Goal: Task Accomplishment & Management: Use online tool/utility

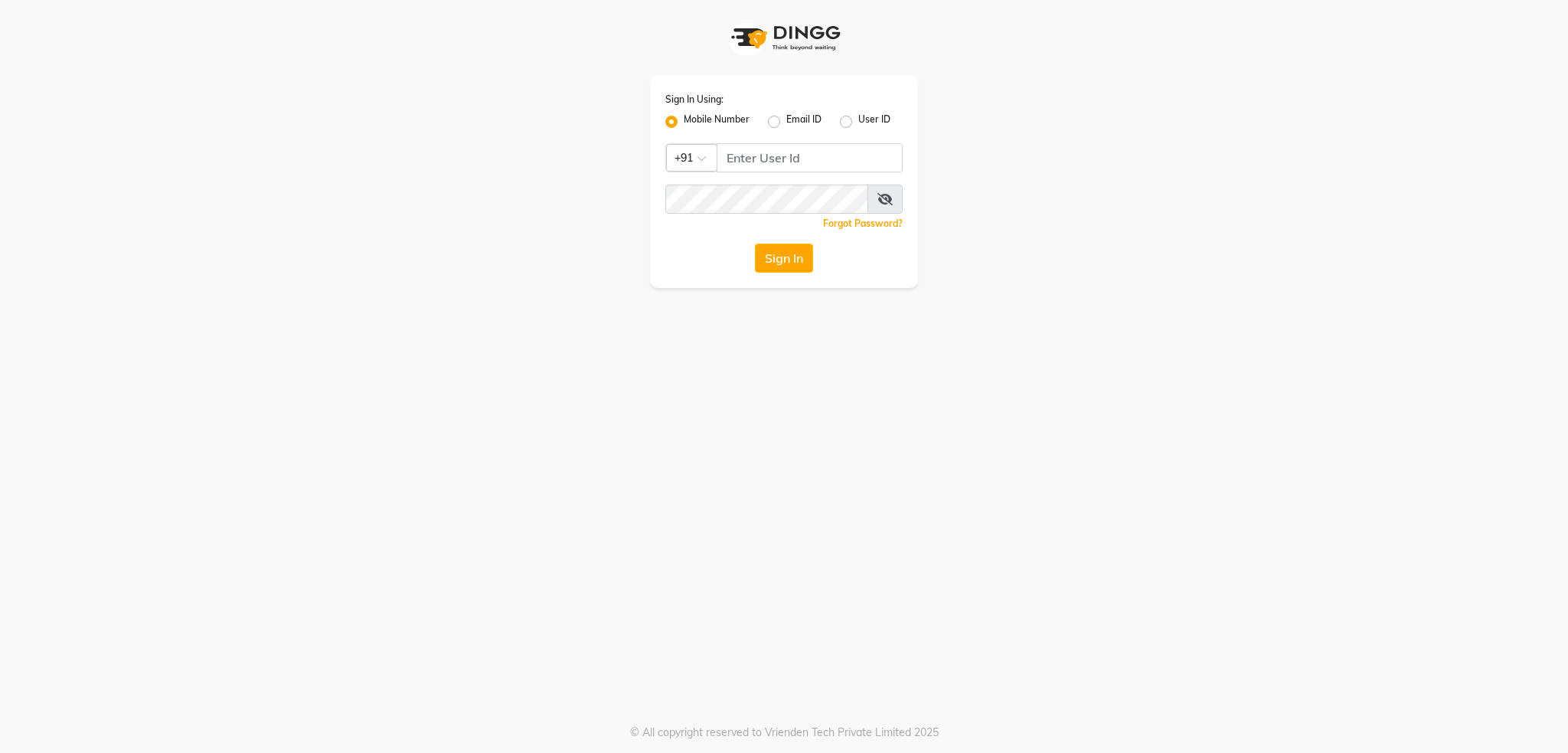
click at [818, 398] on div "Sign In Using: Mobile Number Email ID User ID Country Code × +91 Remember me Fo…" at bounding box center [784, 376] width 1568 height 753
click at [817, 151] on input "Username" at bounding box center [810, 158] width 186 height 29
type input "8879773556"
click at [755, 243] on button "Sign In" at bounding box center [784, 258] width 58 height 29
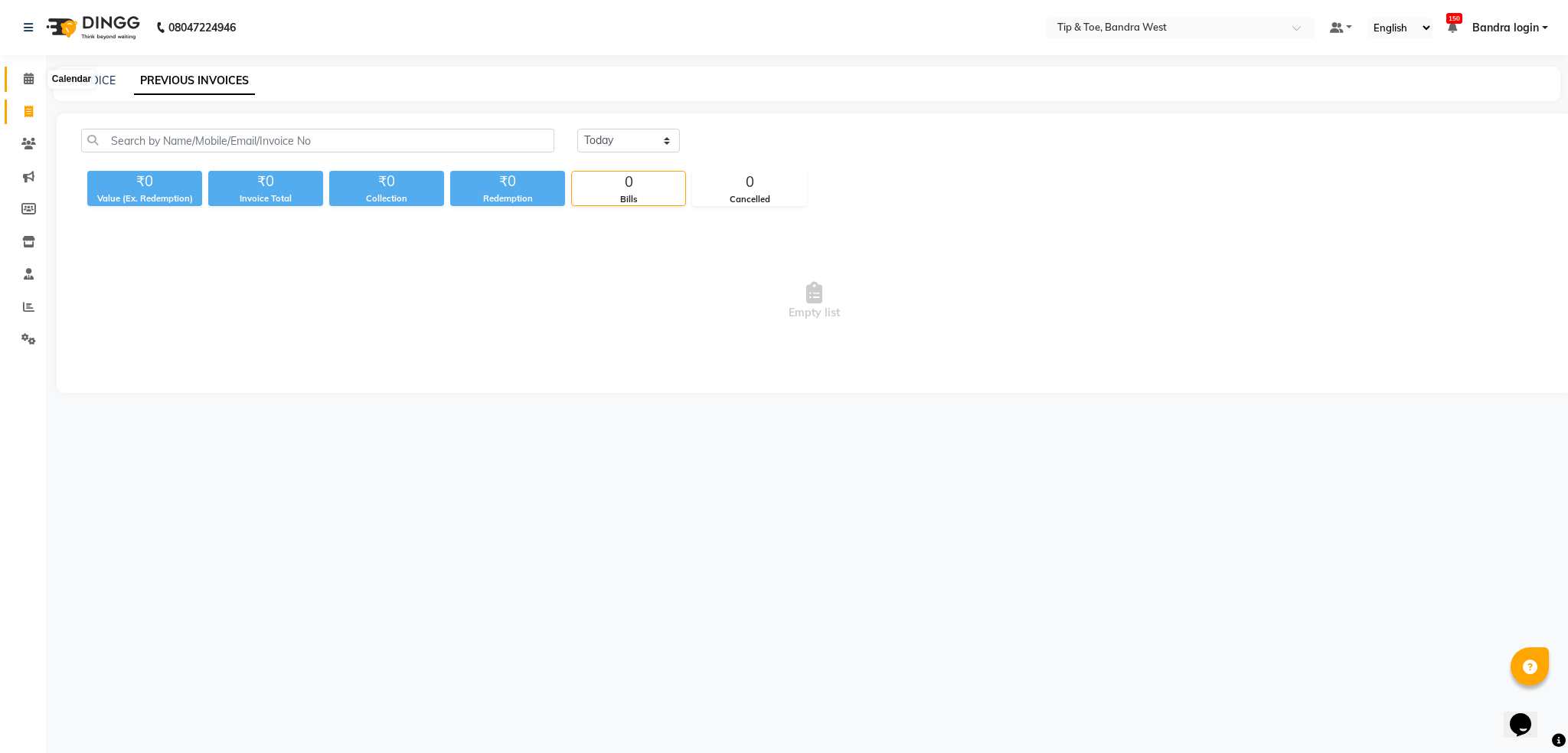
click at [23, 74] on icon at bounding box center [28, 78] width 10 height 12
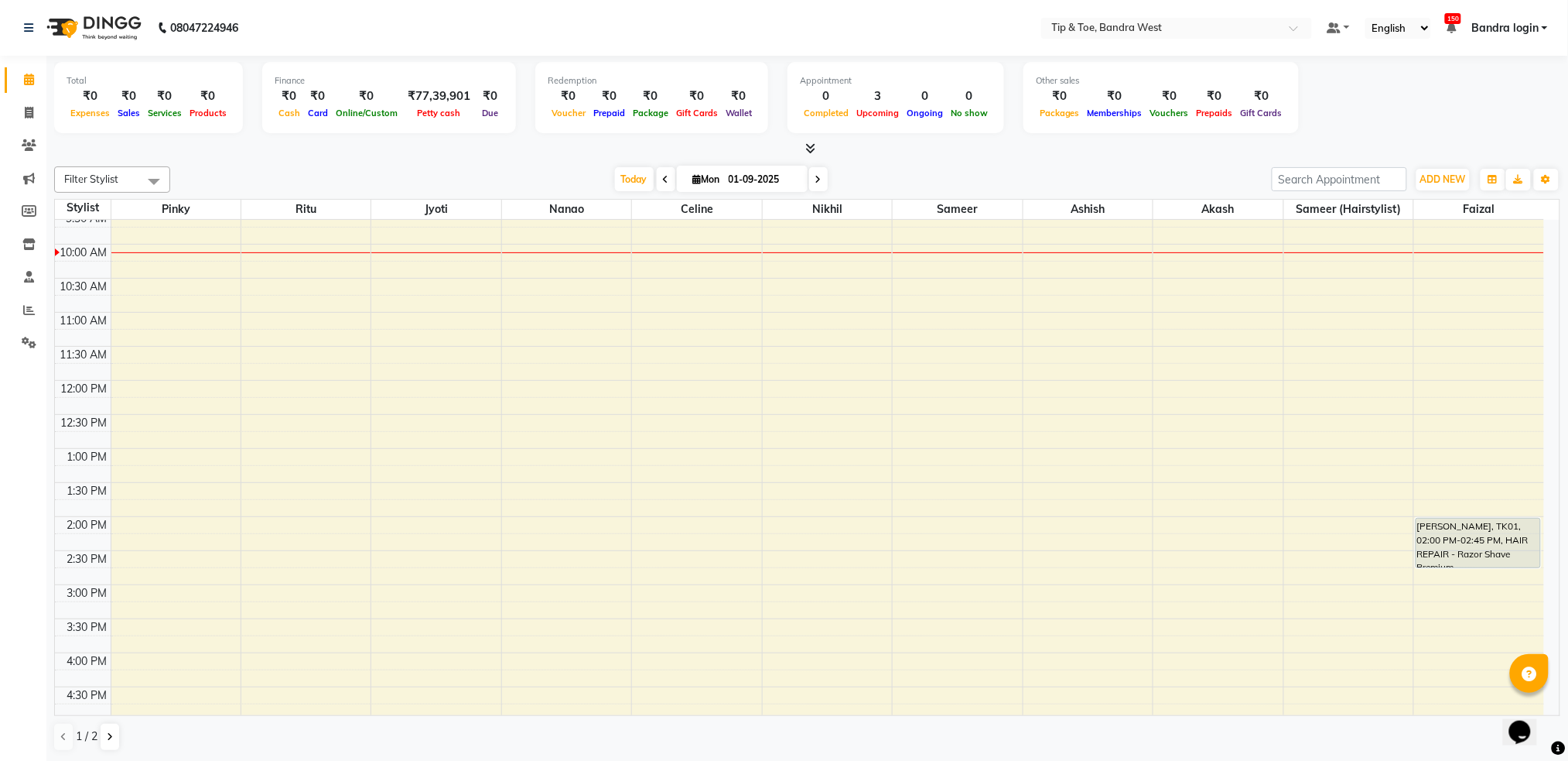
scroll to position [108, 0]
click at [1187, 264] on div "8:00 AM 8:30 AM 9:00 AM 9:30 AM 10:00 AM 10:30 AM 11:00 AM 11:30 AM 12:00 PM 12…" at bounding box center [800, 554] width 1489 height 884
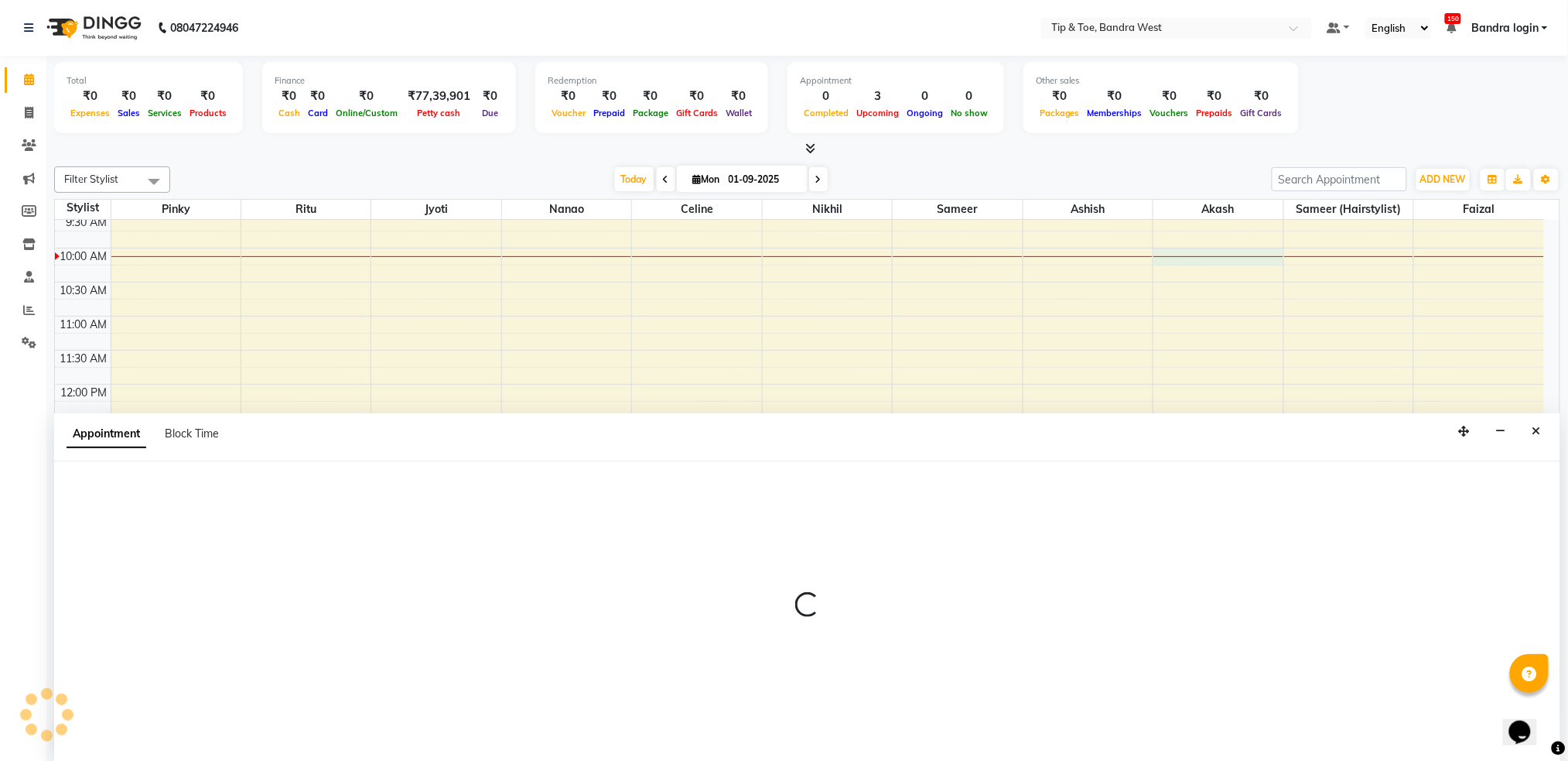
scroll to position [1, 0]
select select "42316"
select select "tentative"
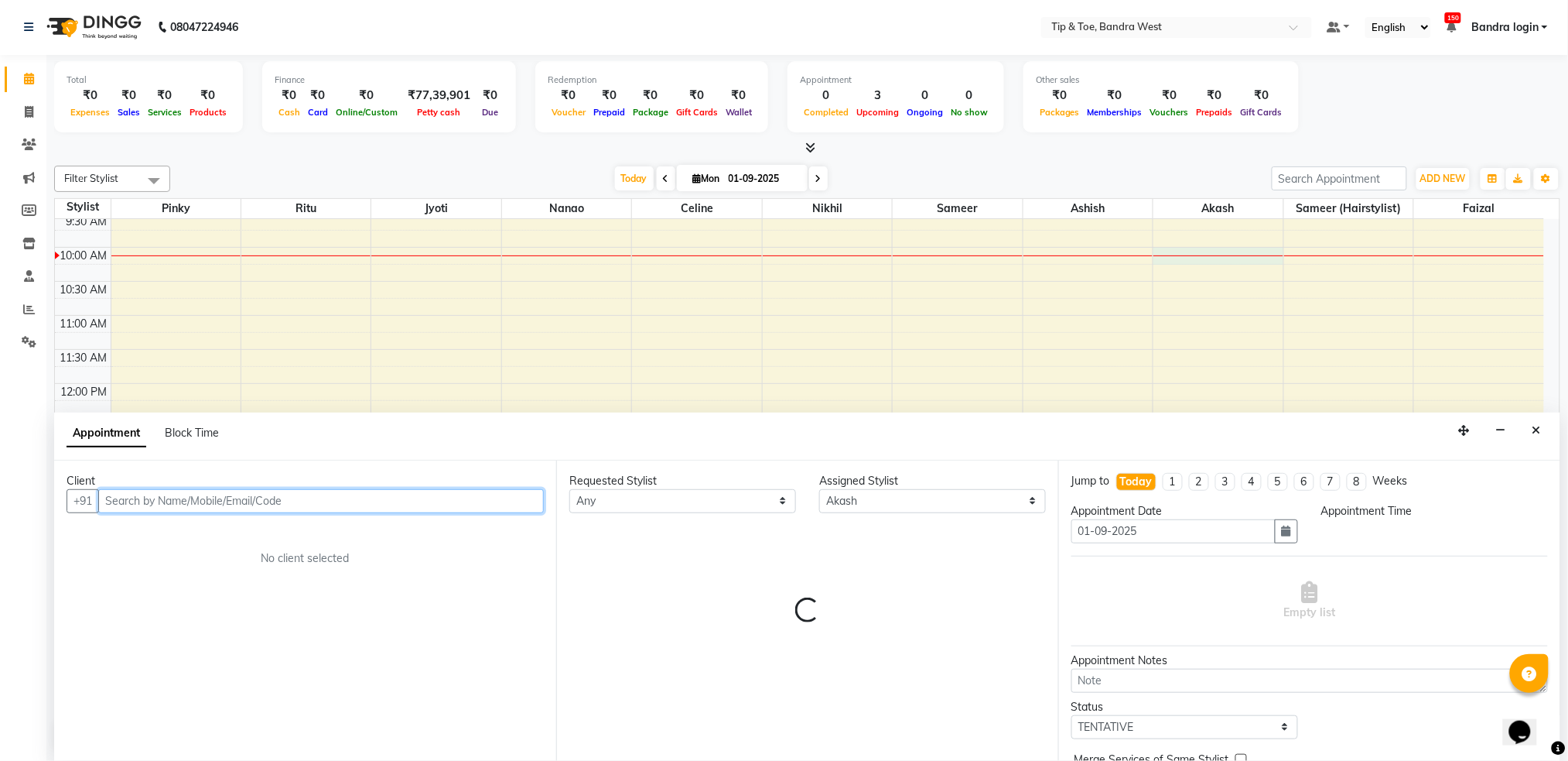
select select "600"
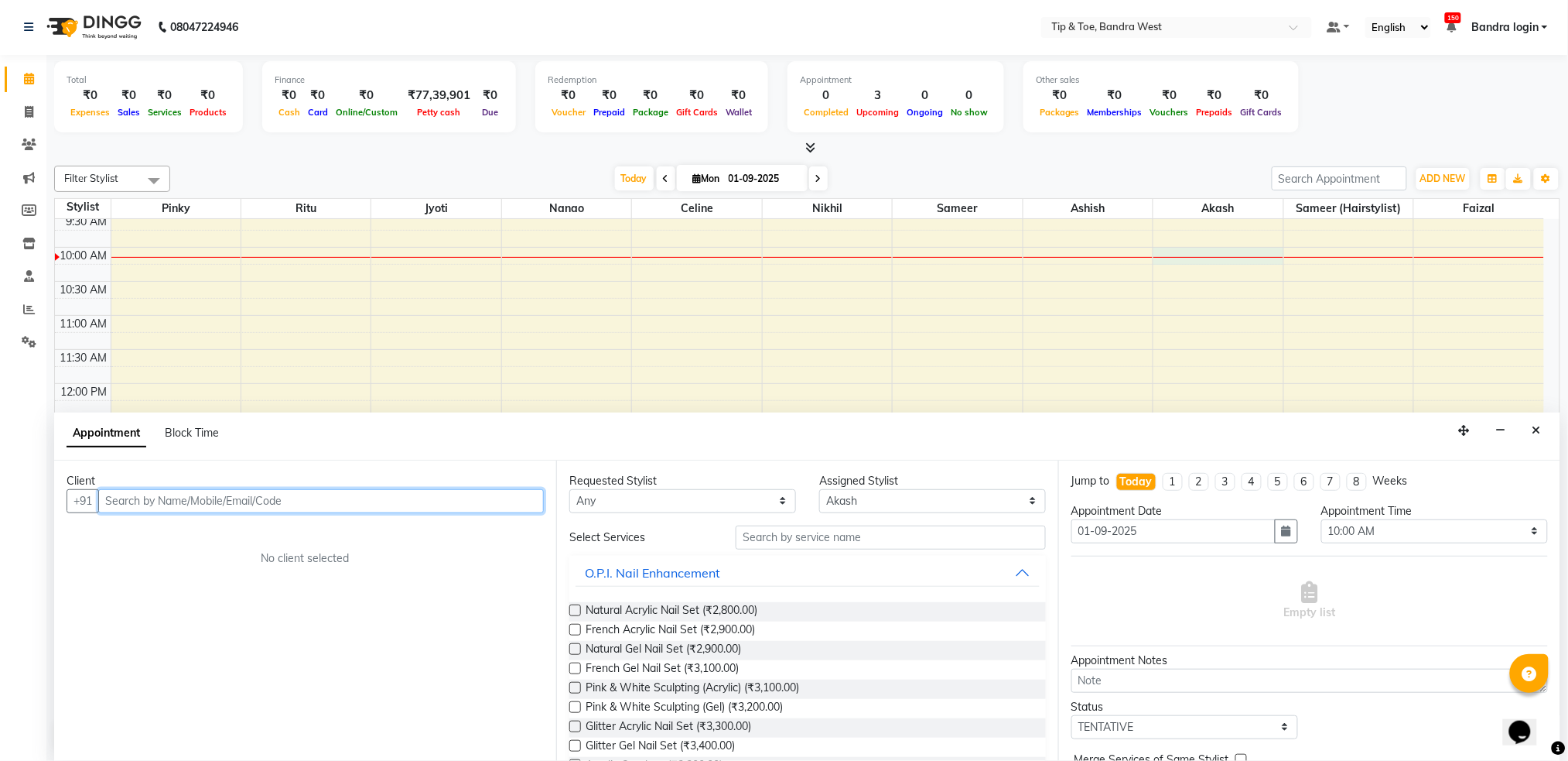
click at [288, 502] on input "text" at bounding box center [320, 501] width 445 height 24
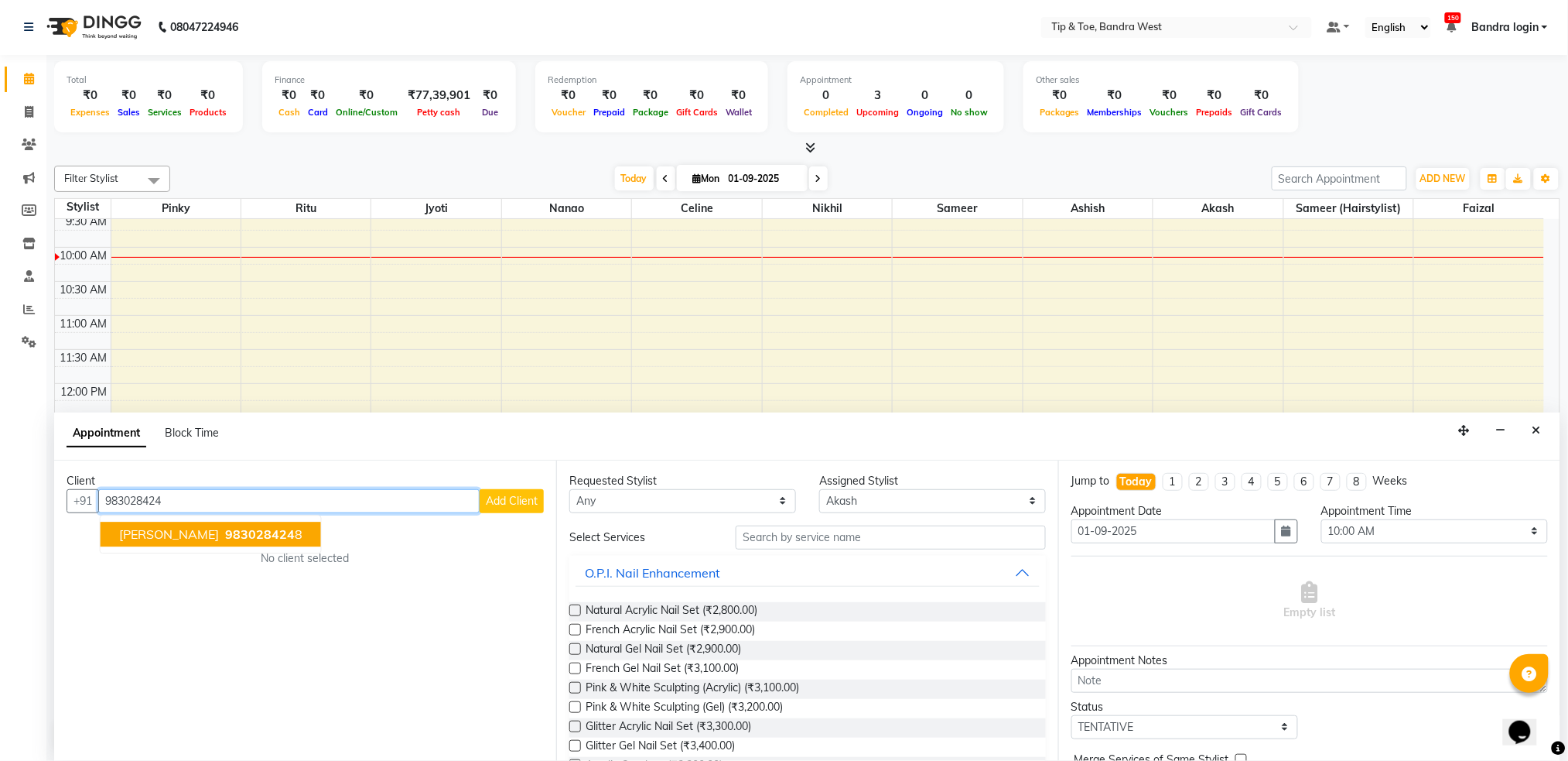
click at [266, 538] on span "983028424" at bounding box center [259, 533] width 70 height 15
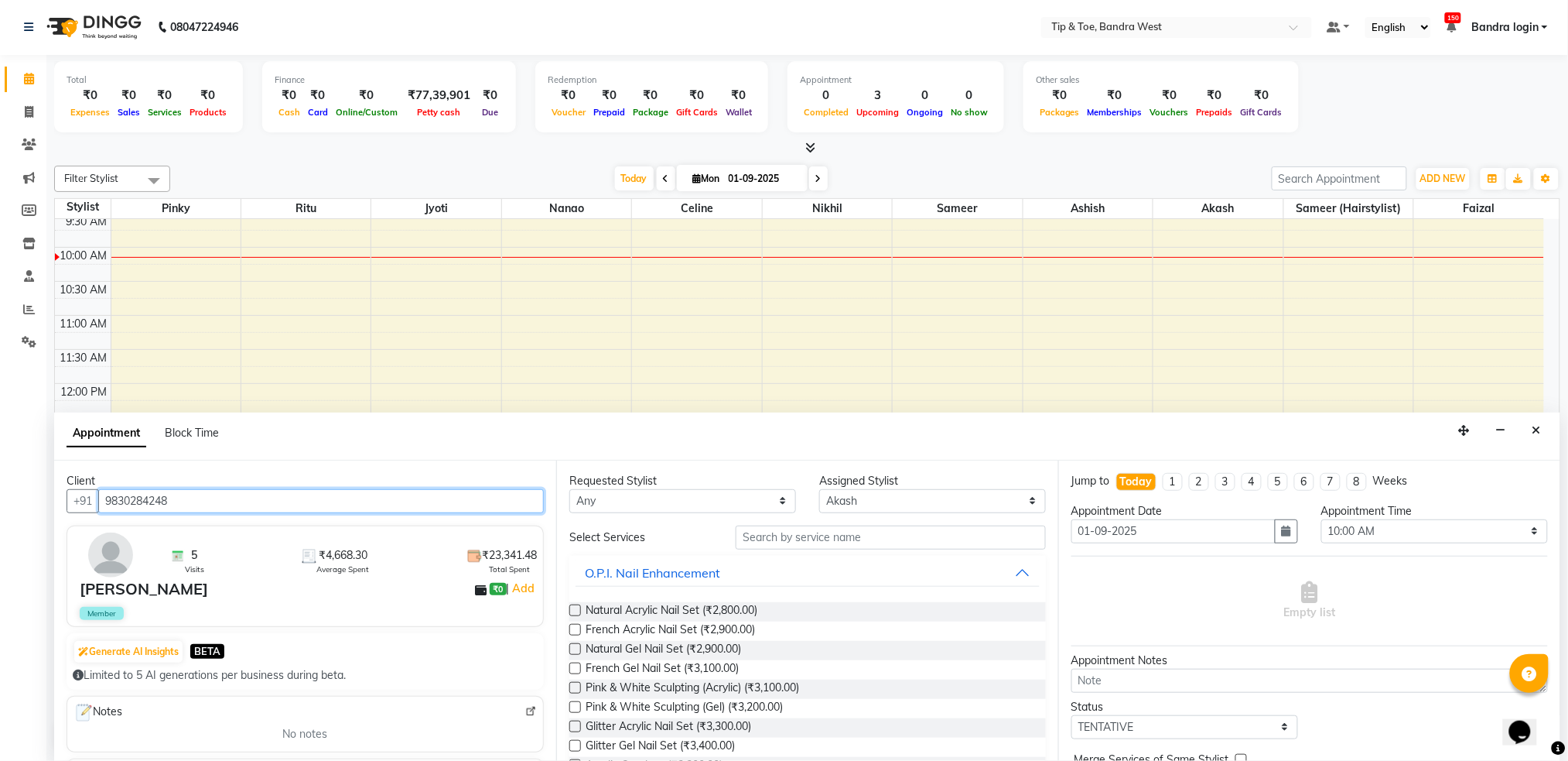
type input "9830284248"
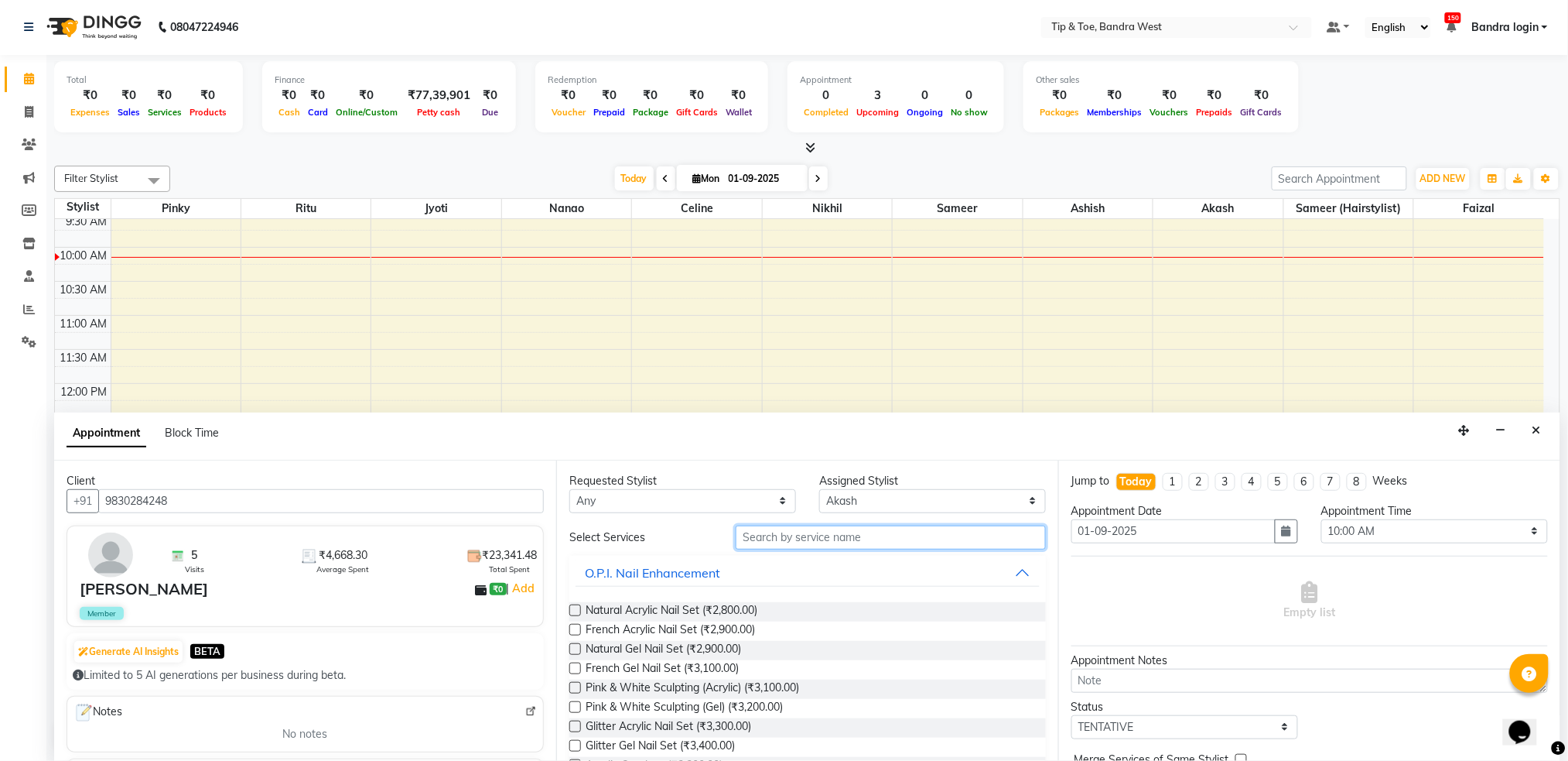
click at [834, 541] on input "text" at bounding box center [891, 537] width 310 height 24
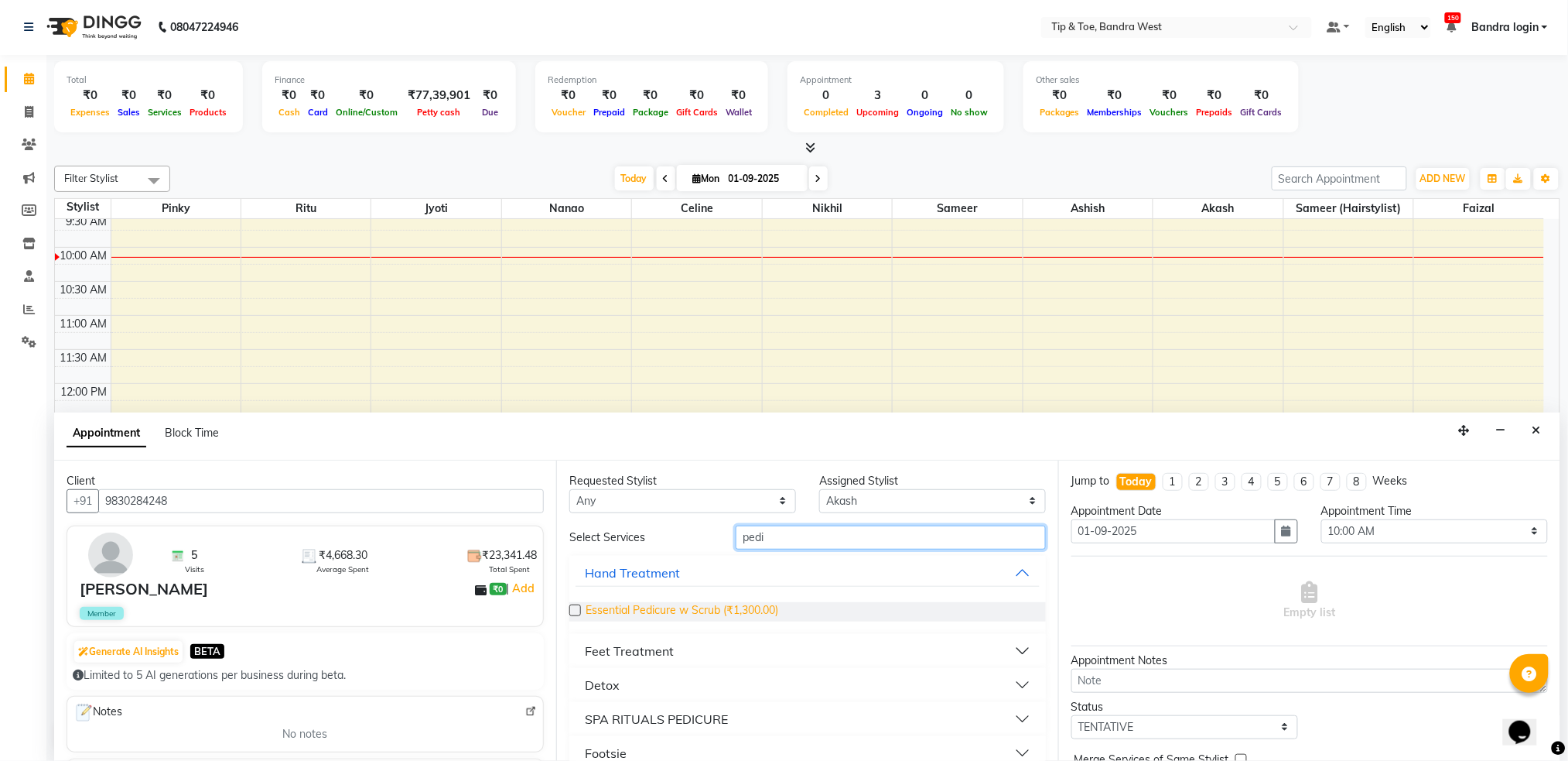
type input "pedi"
click at [747, 609] on span "Essential Pedicure w Scrub (₹1,300.00)" at bounding box center [682, 611] width 192 height 19
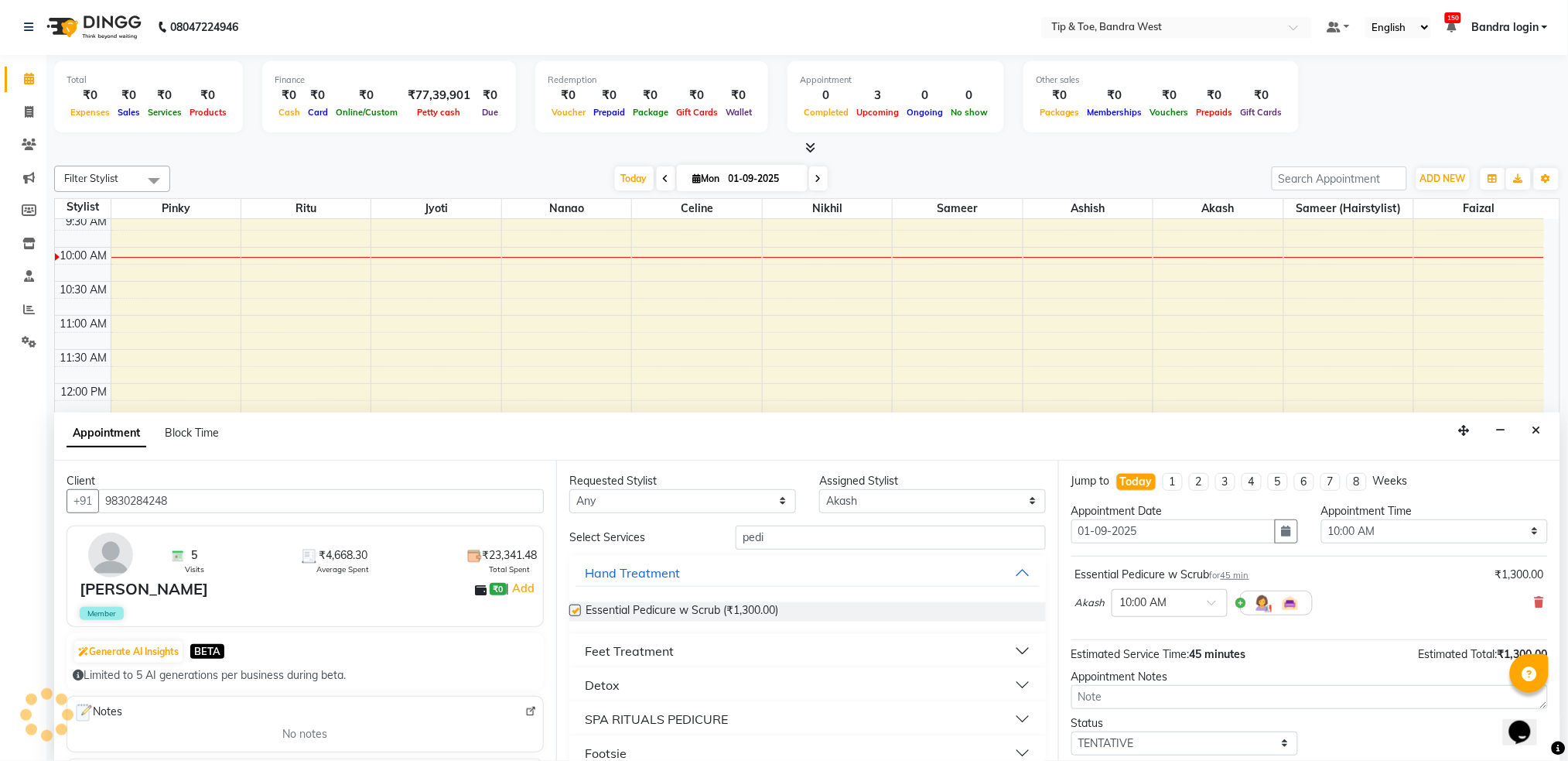
checkbox input "false"
click at [871, 503] on select "Select Akash Ashish [PERSON_NAME] [PERSON_NAME] (hairstylist) Solemn" at bounding box center [932, 501] width 227 height 24
select select "90134"
click at [819, 489] on select "Select Akash Ashish [PERSON_NAME] [PERSON_NAME] (hairstylist) Solemn" at bounding box center [932, 501] width 227 height 24
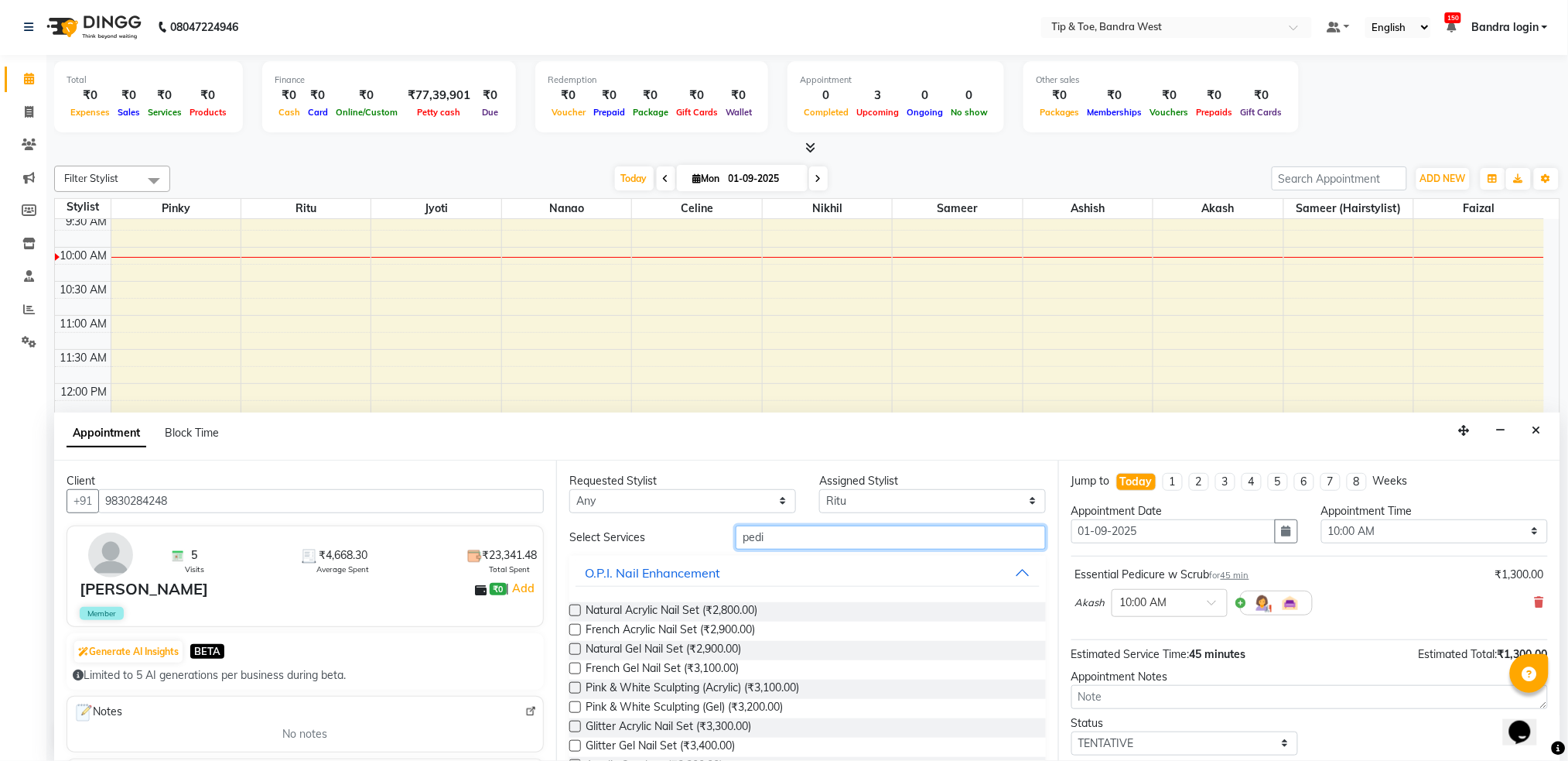
click at [811, 537] on input "pedi" at bounding box center [891, 537] width 310 height 24
click at [729, 606] on span "Natural Acrylic Nail Set (₹2,800.00)" at bounding box center [671, 611] width 171 height 19
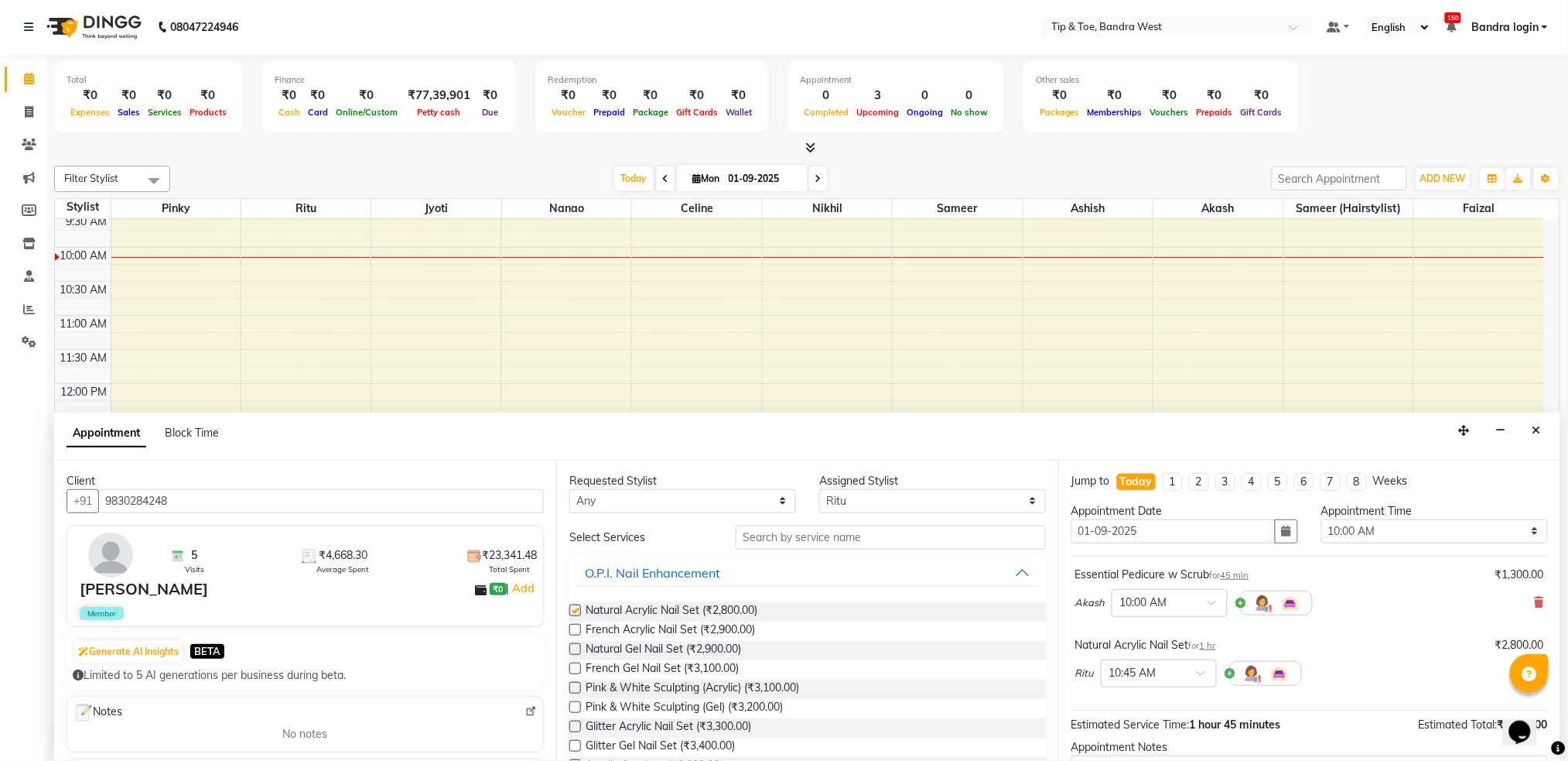
checkbox input "false"
click at [784, 547] on input "text" at bounding box center [891, 537] width 310 height 24
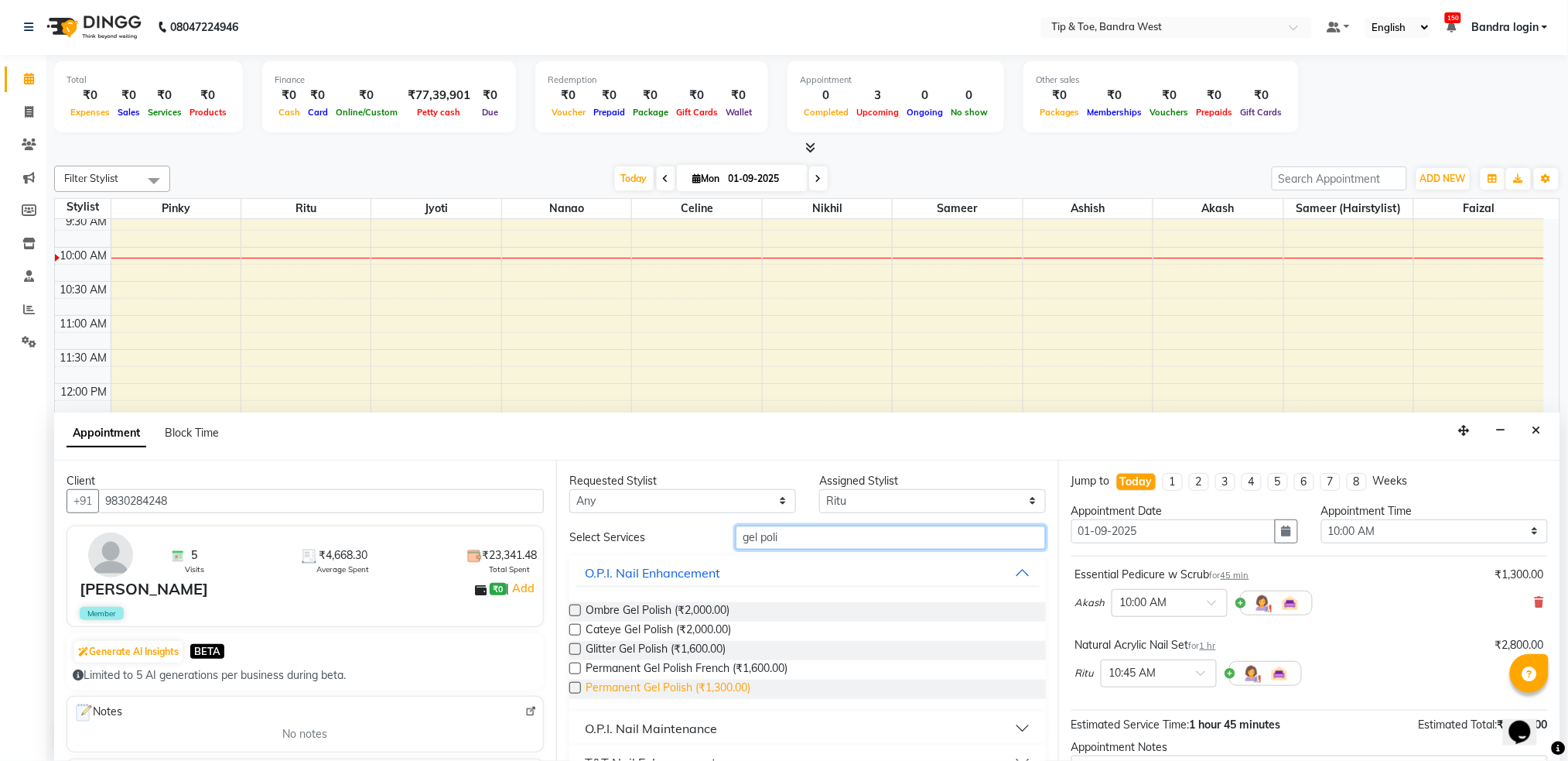
type input "gel poli"
click at [722, 692] on span "Permanent Gel Polish (₹1,300.00)" at bounding box center [668, 688] width 165 height 19
checkbox input "false"
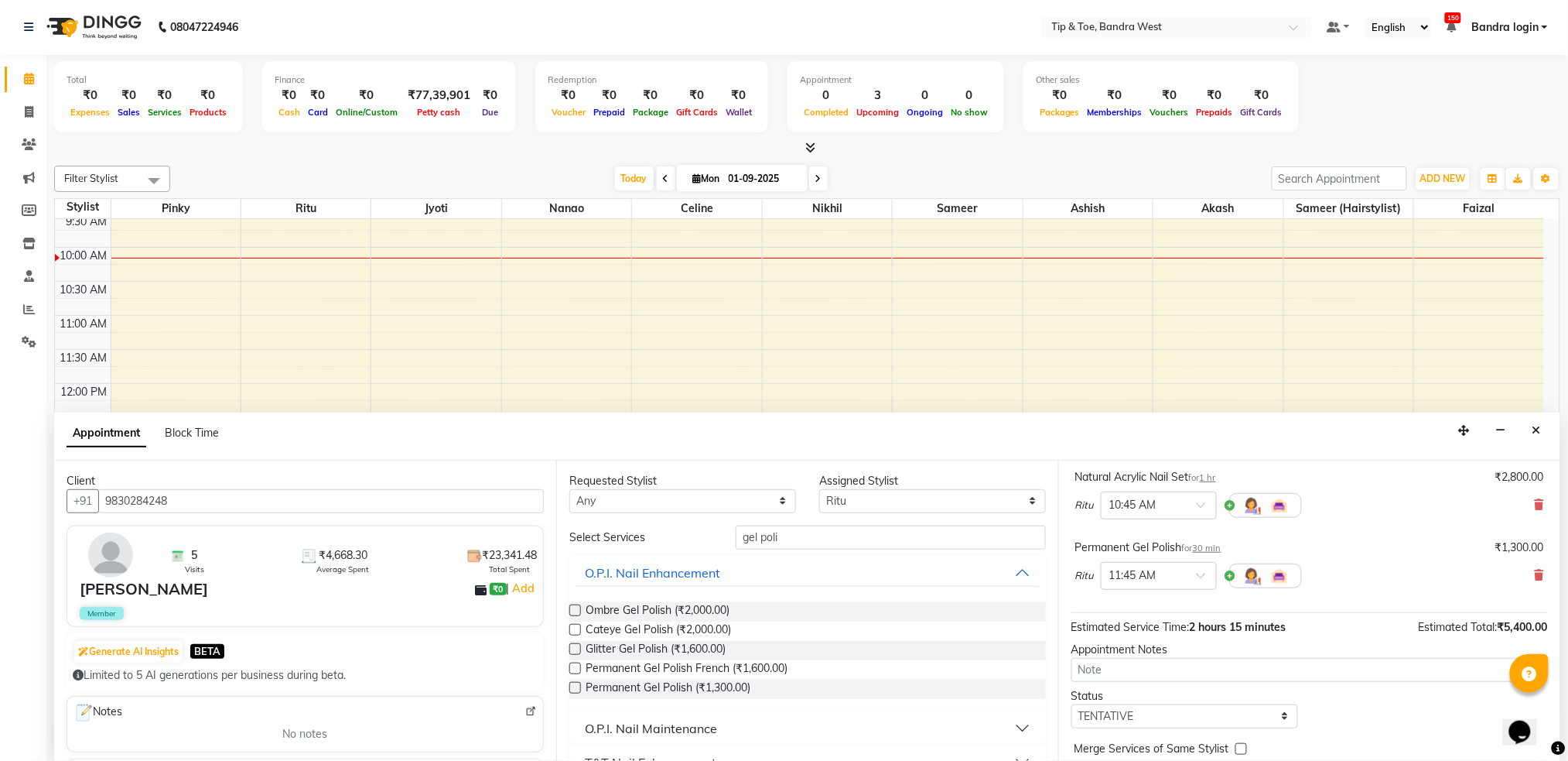
scroll to position [232, 0]
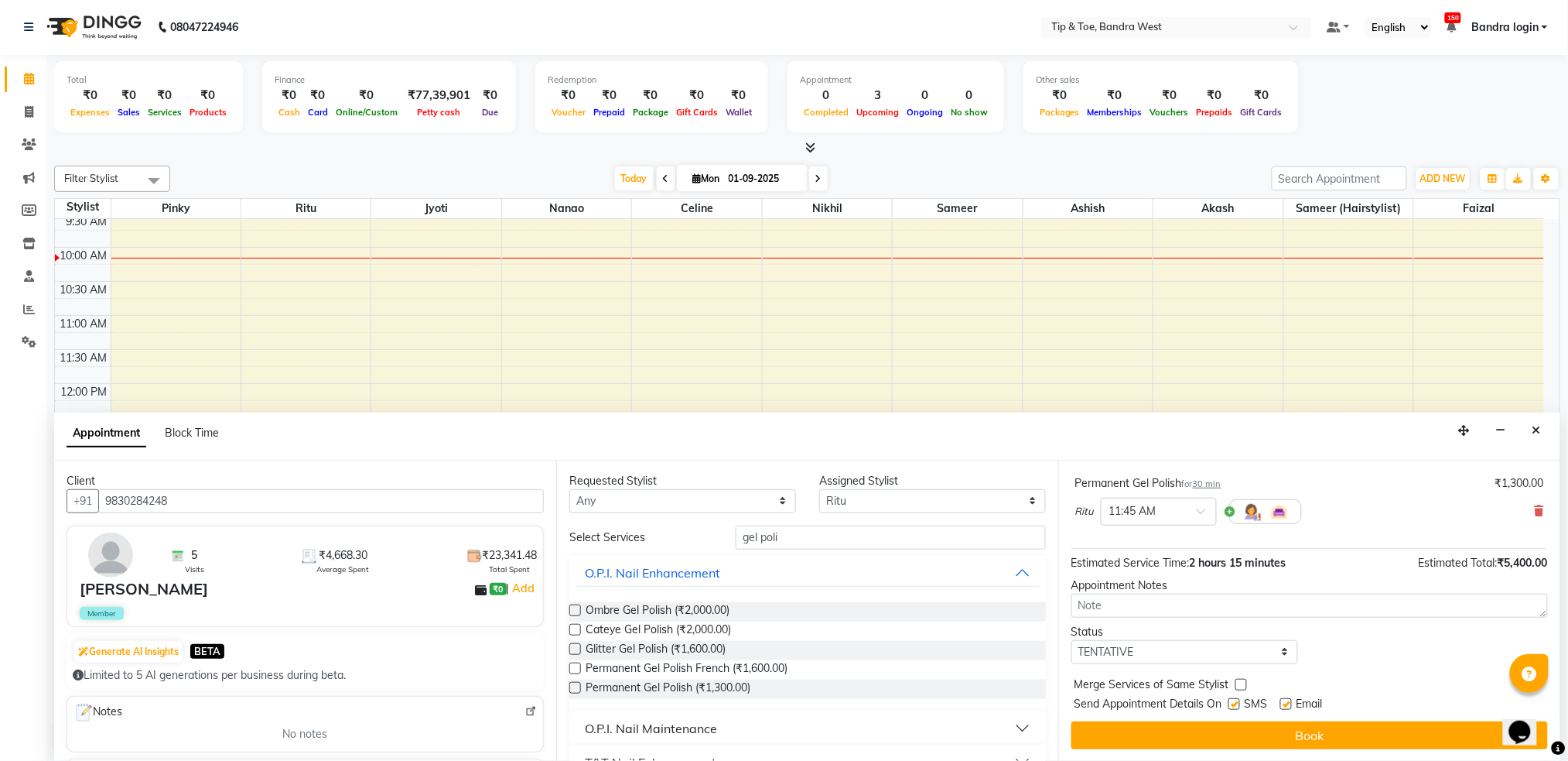
click at [1335, 749] on div "Jump to [DATE] 1 2 3 4 5 6 7 8 Weeks Appointment Date [DATE] Appointment Time S…" at bounding box center [1310, 610] width 502 height 300
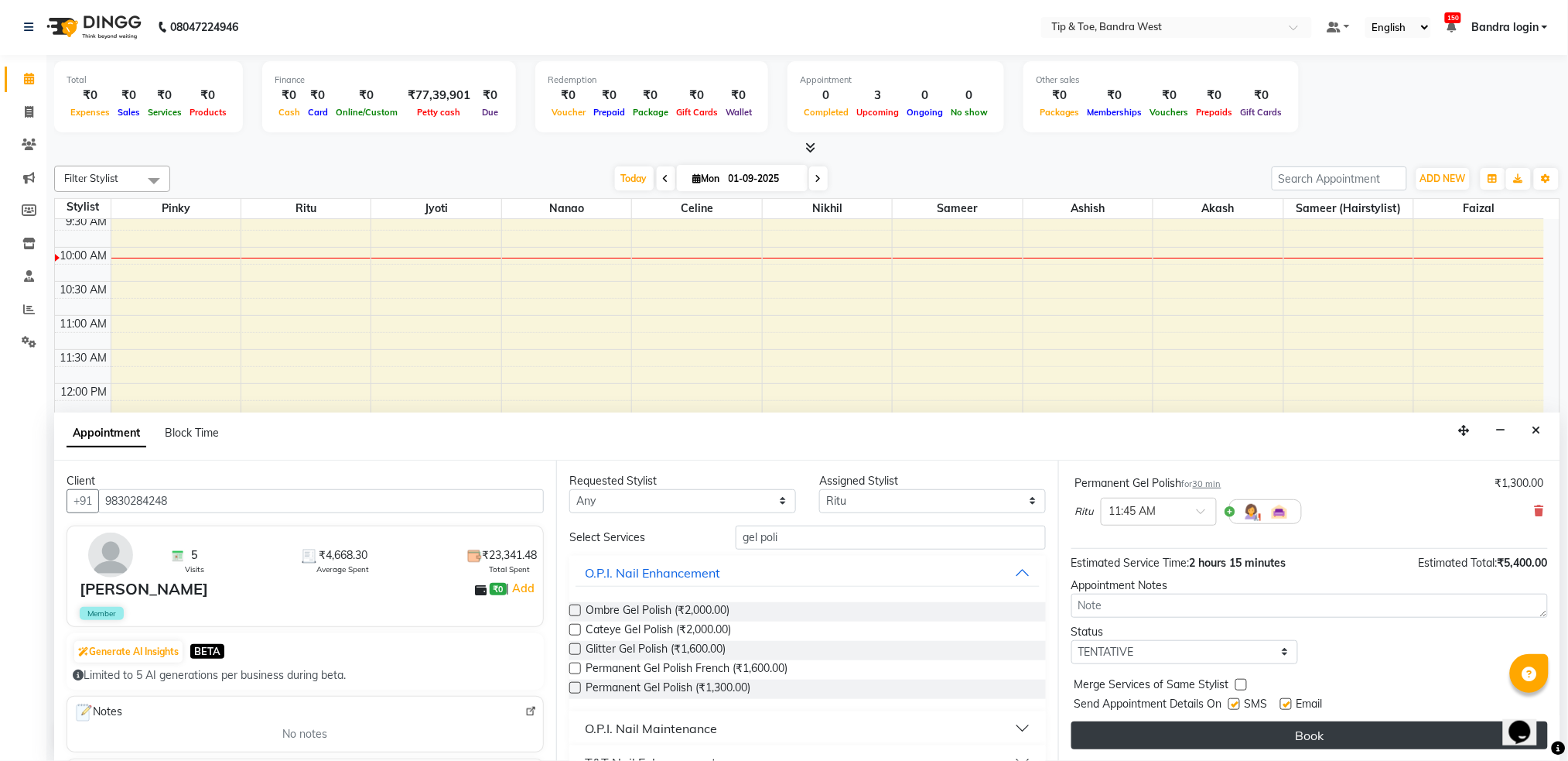
click at [1332, 735] on button "Book" at bounding box center [1310, 735] width 477 height 28
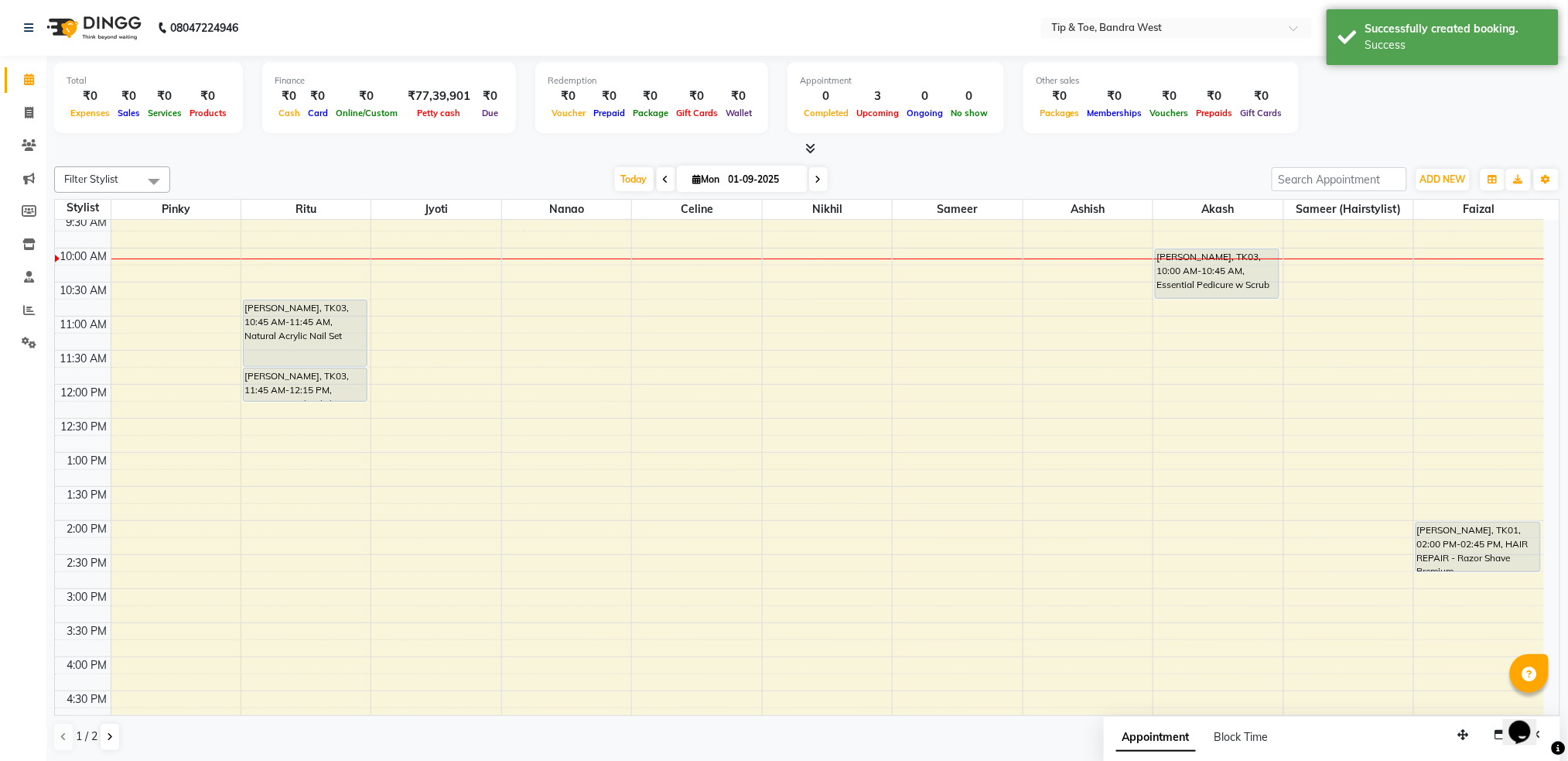
scroll to position [5, 0]
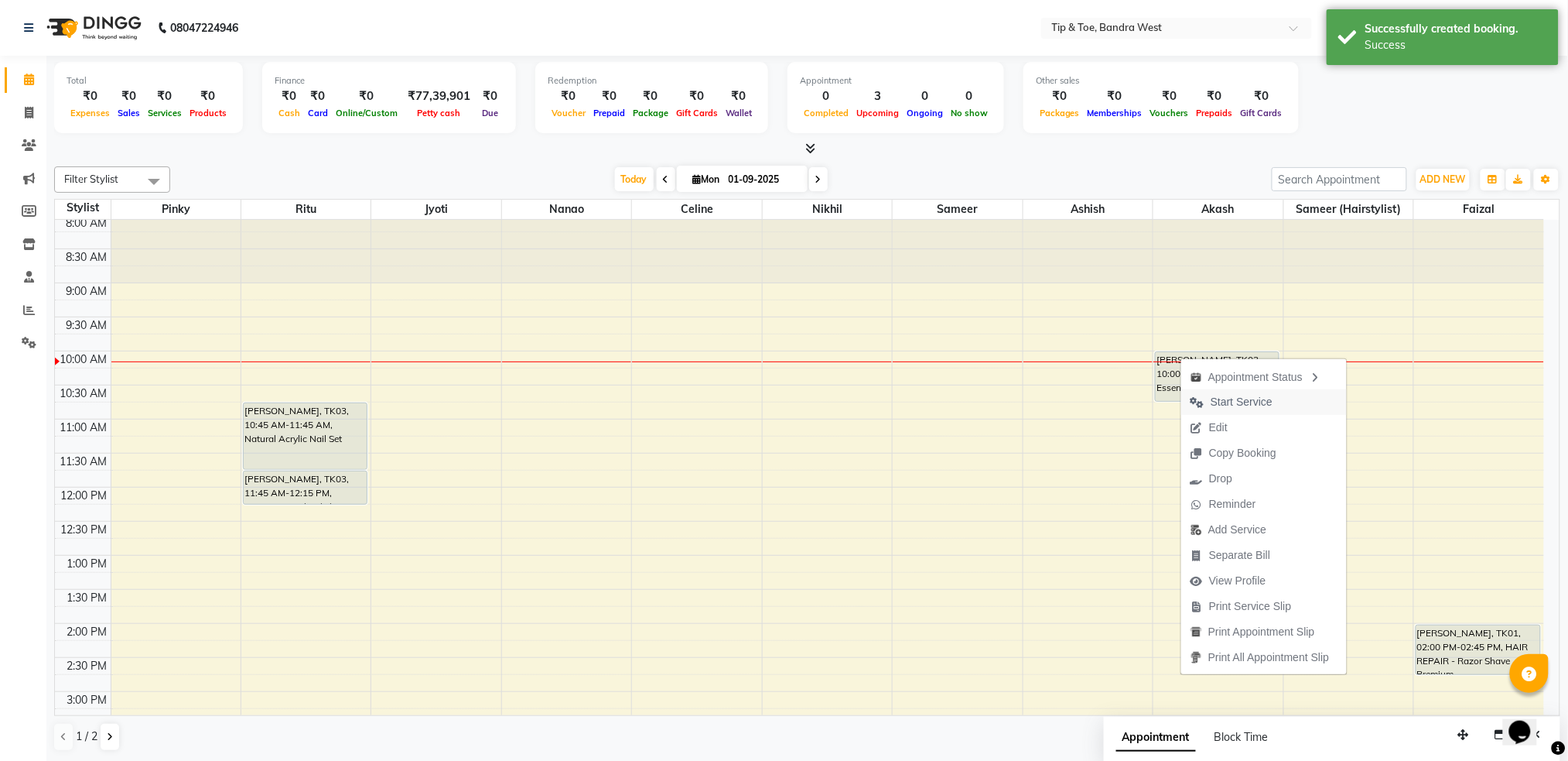
click at [1245, 407] on span "Start Service" at bounding box center [1242, 402] width 62 height 16
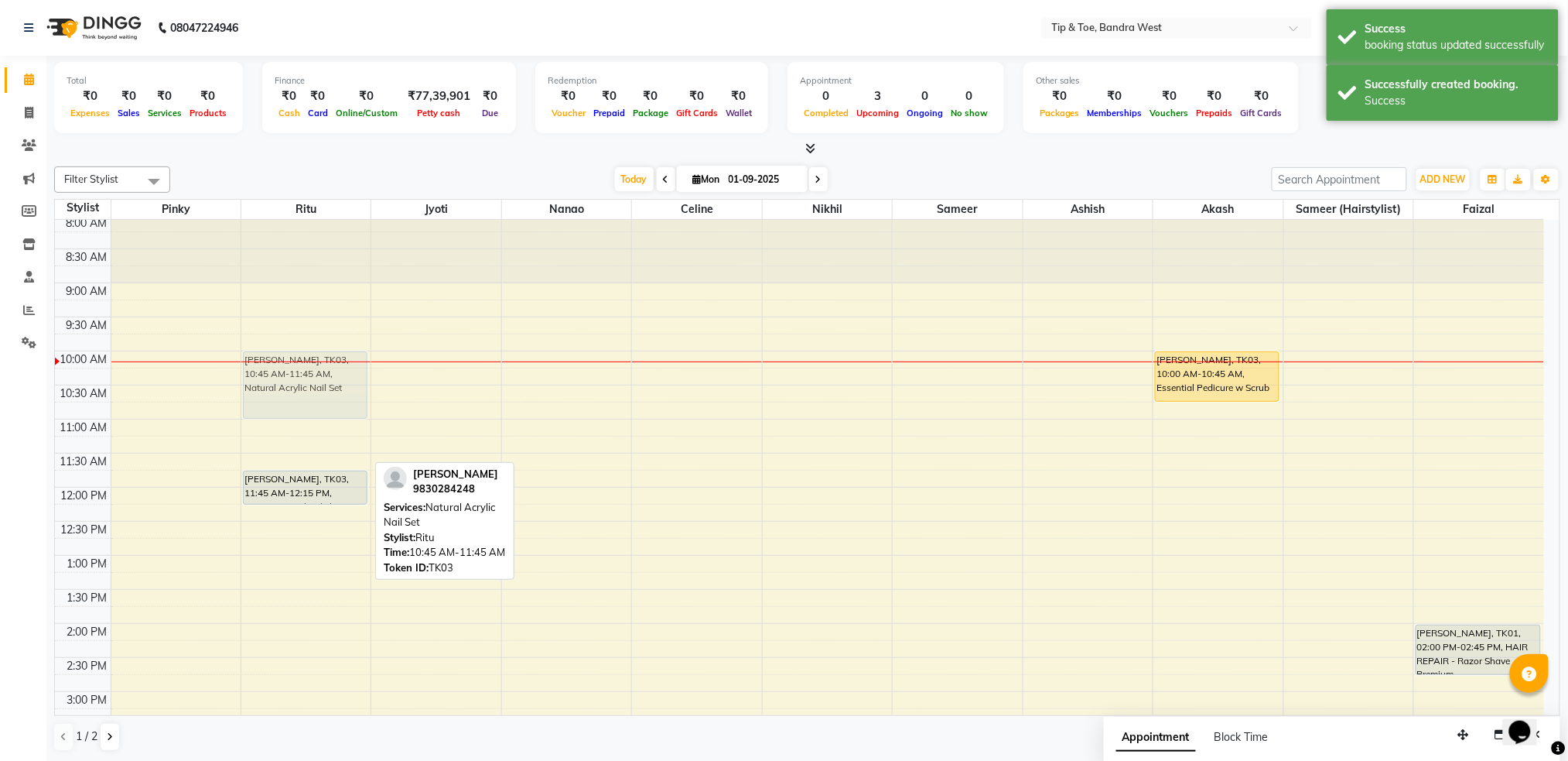
drag, startPoint x: 332, startPoint y: 426, endPoint x: 327, endPoint y: 381, distance: 45.3
click at [327, 381] on div "[PERSON_NAME], TK03, 10:45 AM-11:45 AM, Natural Acrylic Nail Set [PERSON_NAME],…" at bounding box center [306, 657] width 129 height 884
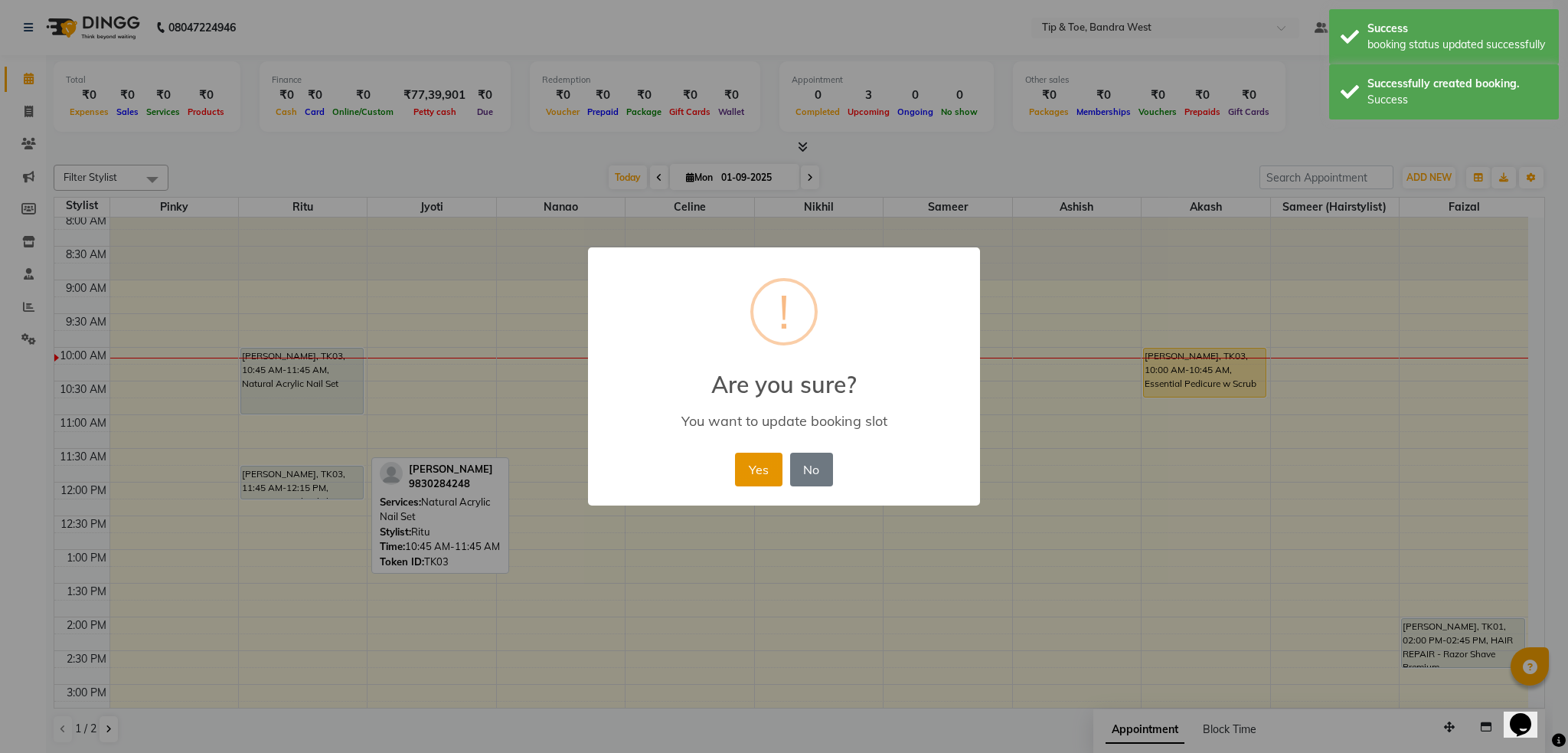
click at [767, 469] on button "Yes" at bounding box center [758, 469] width 47 height 34
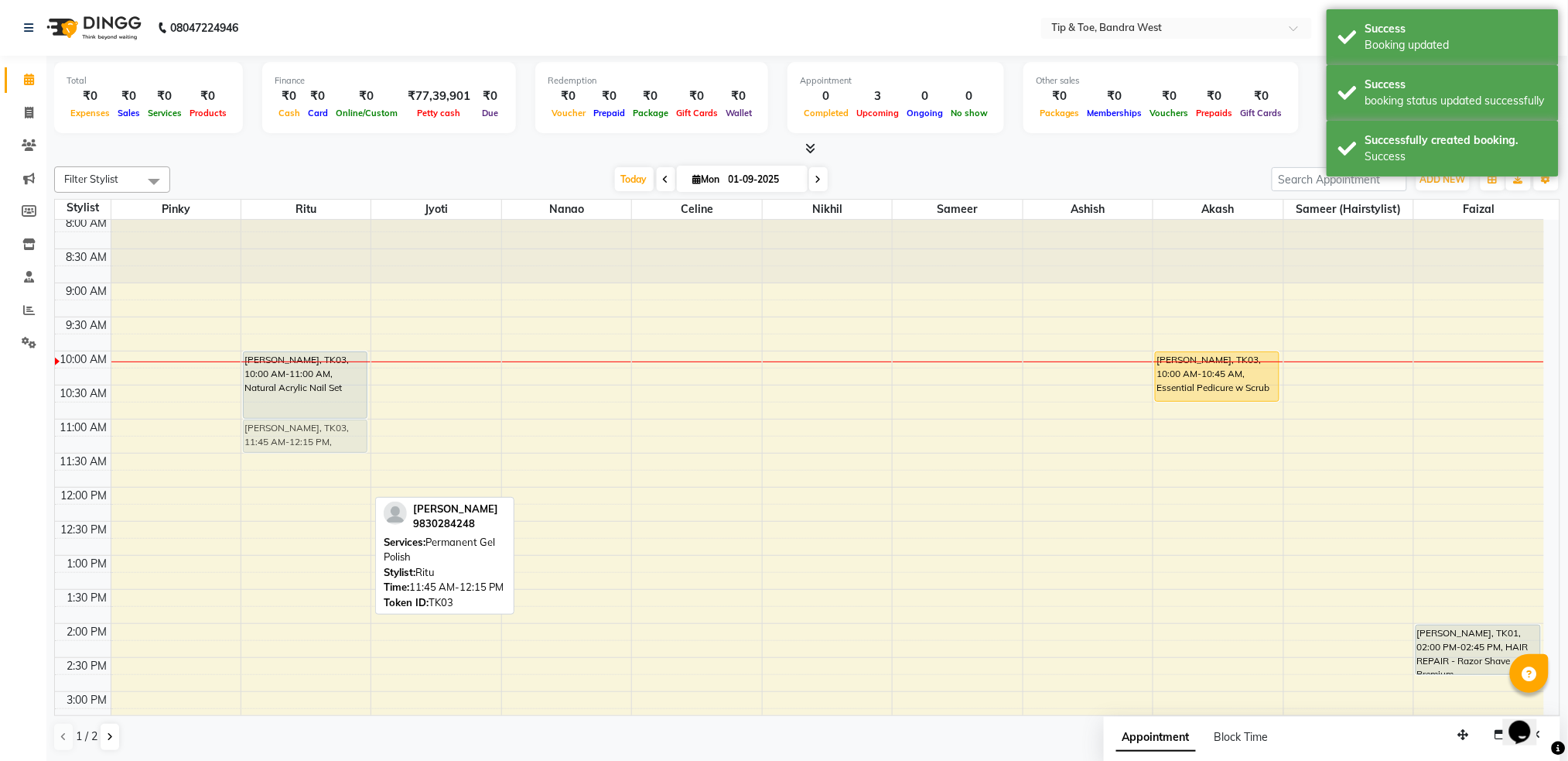
drag, startPoint x: 316, startPoint y: 493, endPoint x: 314, endPoint y: 445, distance: 48.0
click at [314, 445] on div "[PERSON_NAME], TK03, 10:00 AM-11:00 AM, Natural Acrylic Nail Set [PERSON_NAME],…" at bounding box center [306, 657] width 129 height 884
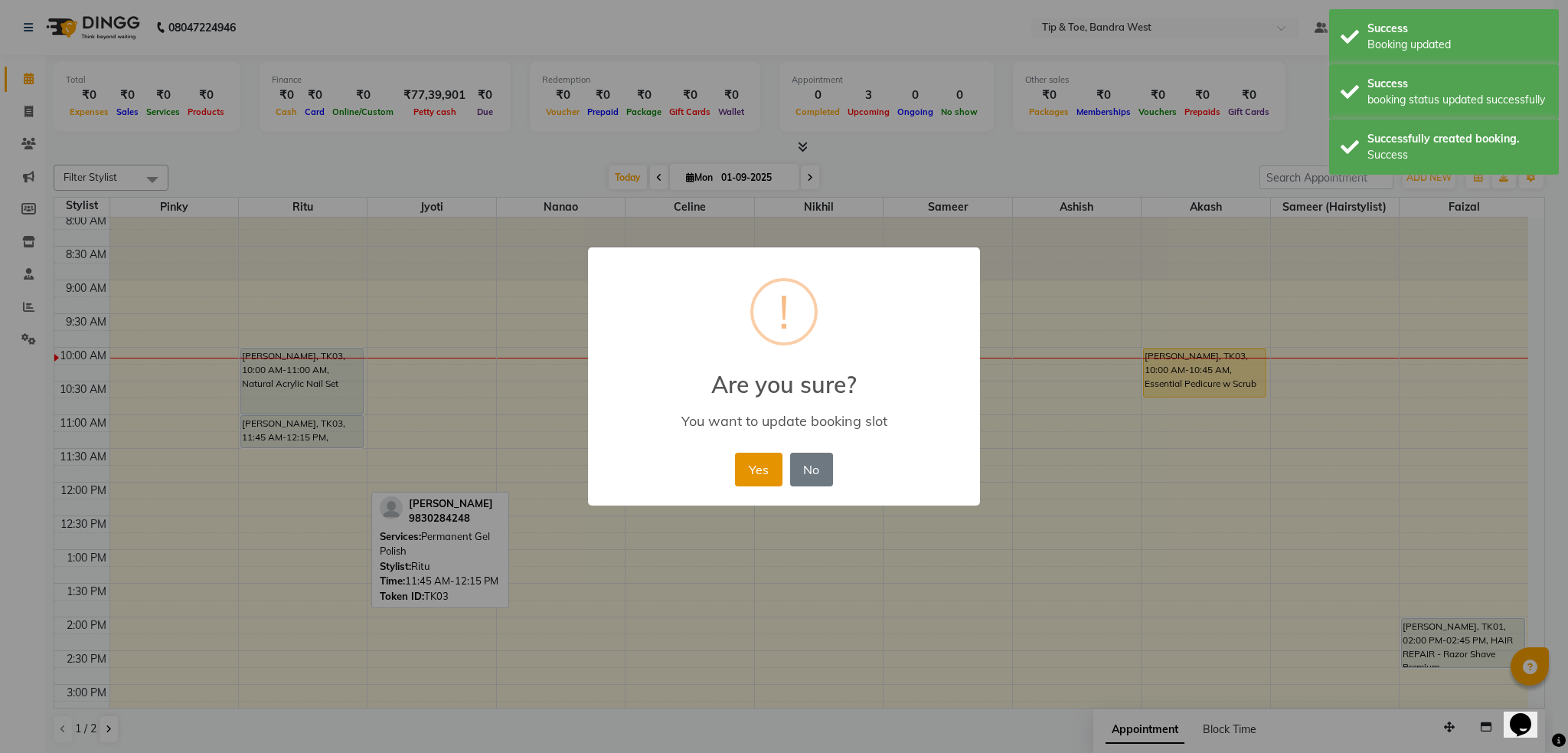
click at [736, 468] on button "Yes" at bounding box center [758, 469] width 47 height 34
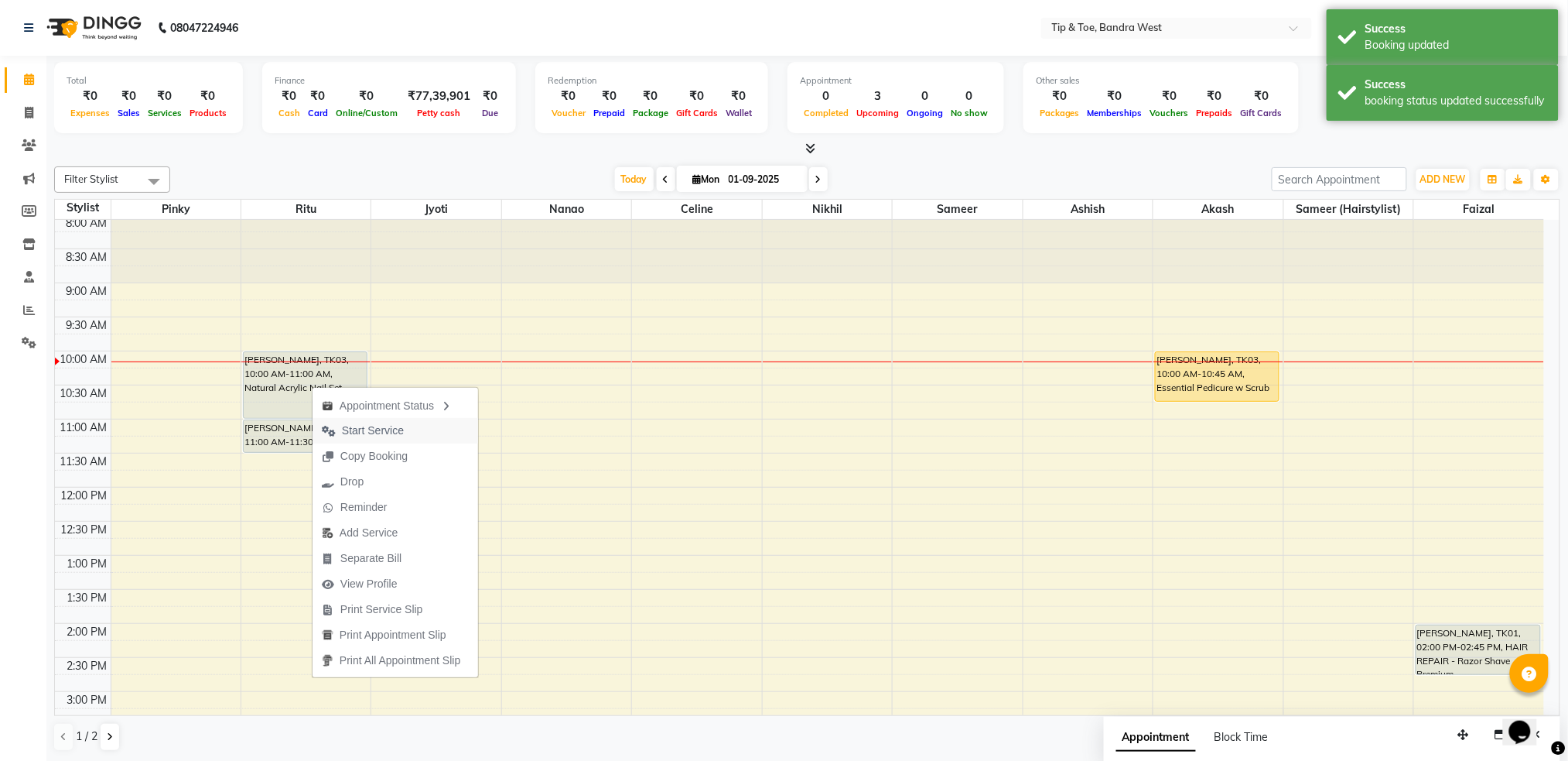
click at [375, 428] on span "Start Service" at bounding box center [373, 431] width 62 height 16
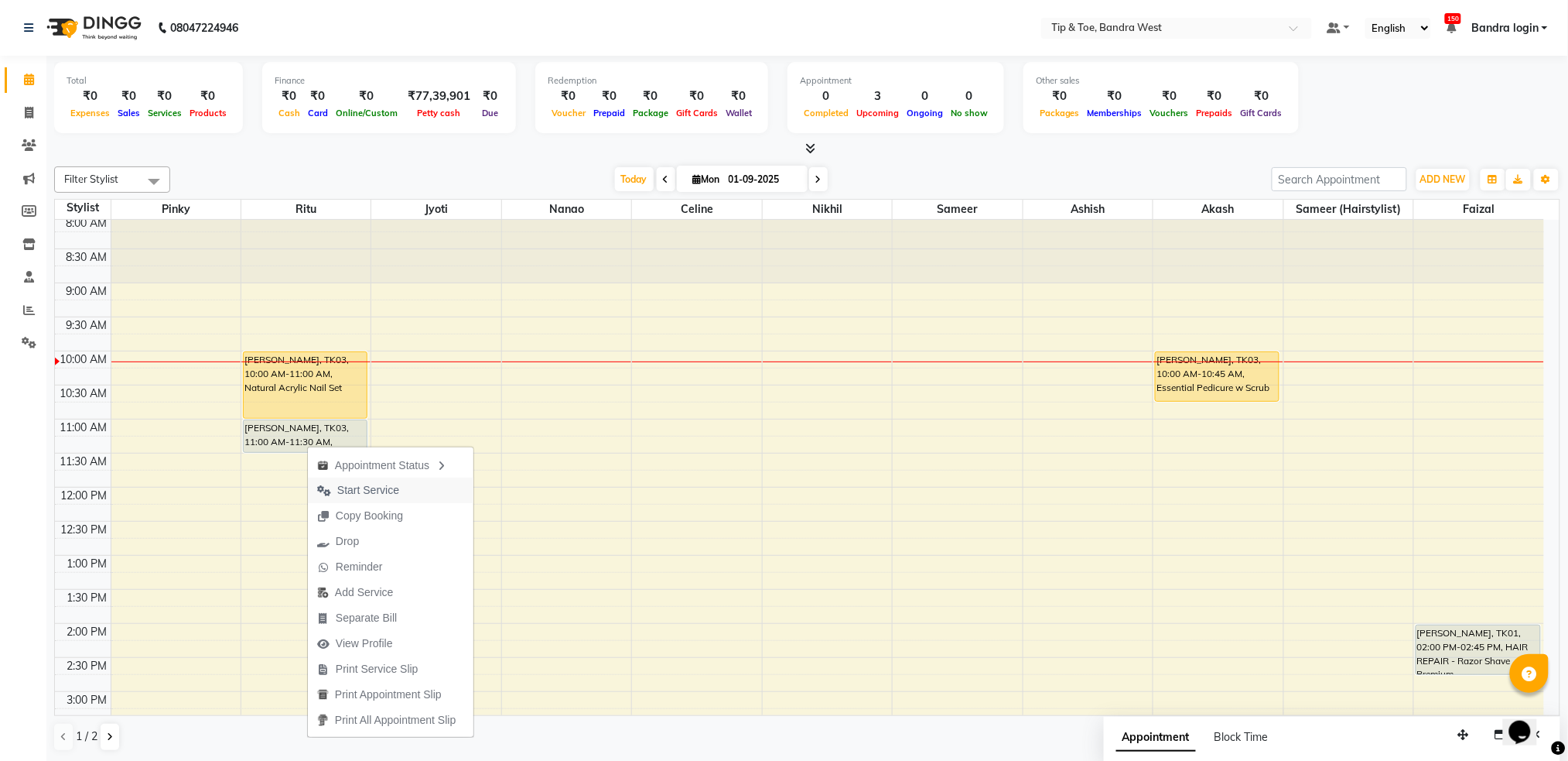
click at [371, 489] on span "Start Service" at bounding box center [368, 490] width 62 height 16
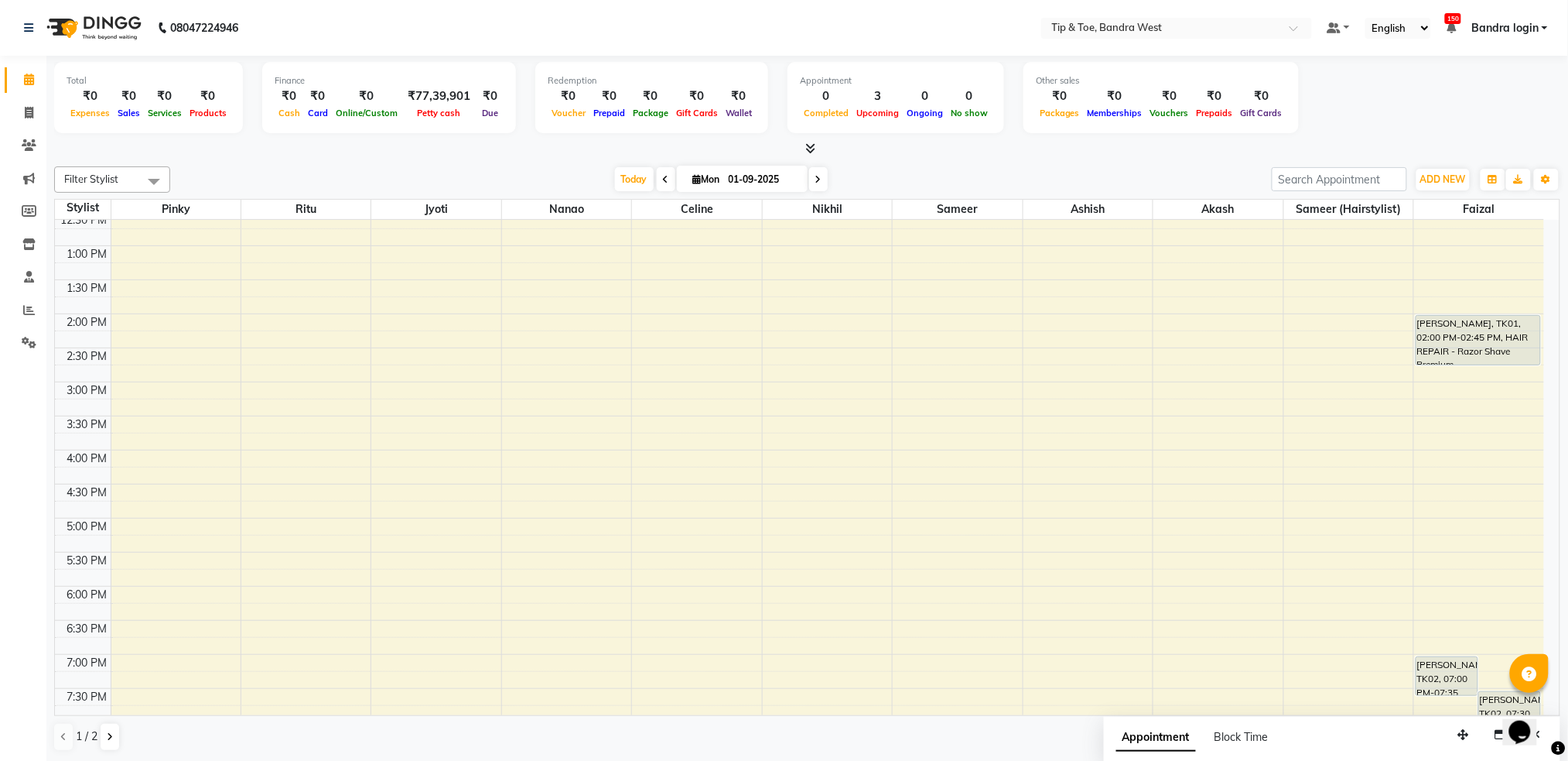
scroll to position [392, 0]
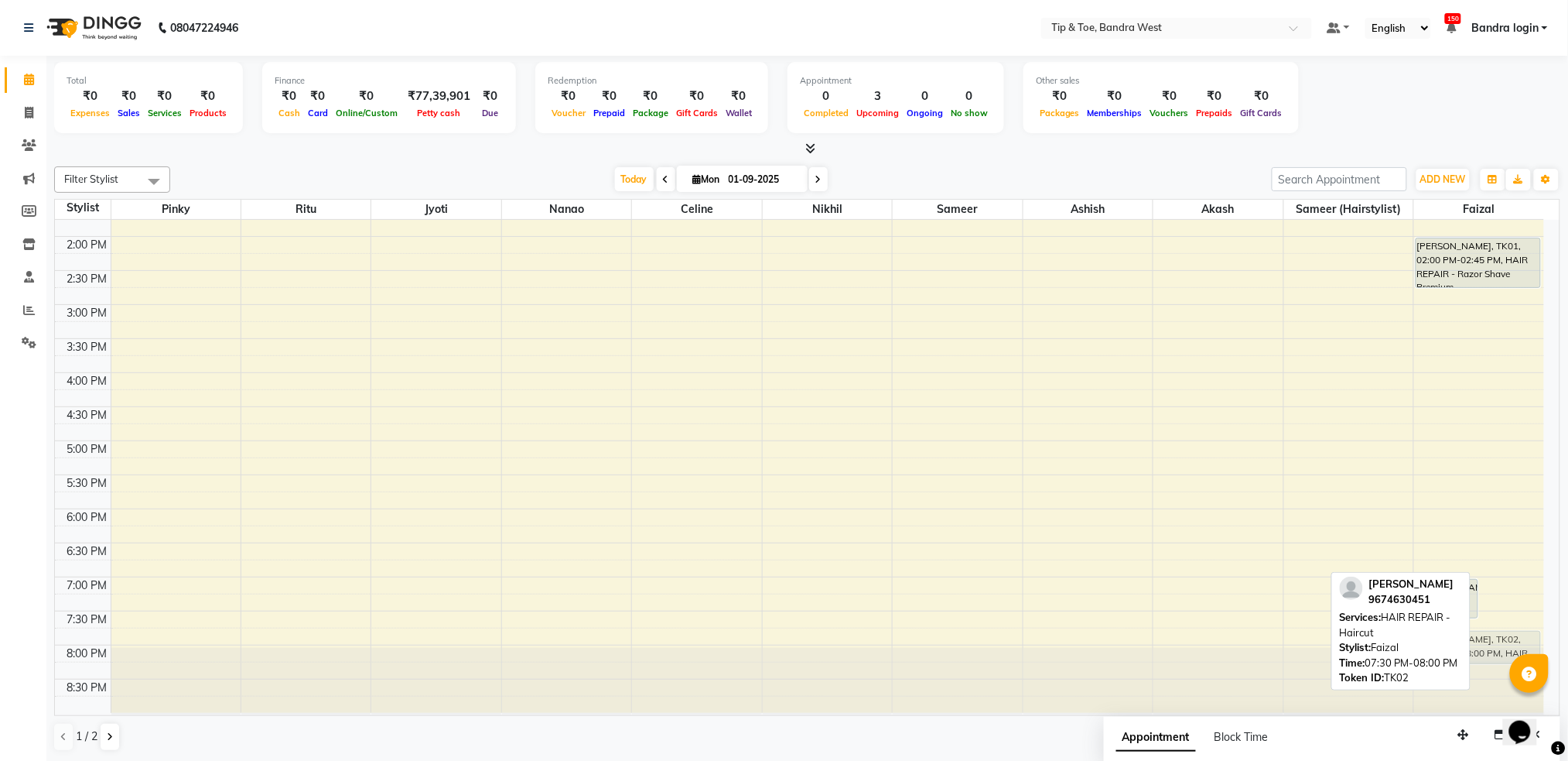
drag, startPoint x: 1495, startPoint y: 629, endPoint x: 1498, endPoint y: 640, distance: 11.4
click at [1499, 641] on div "[PERSON_NAME], TK02, 07:00 PM-07:35 PM, HAIR REPAIR - [PERSON_NAME] Edging [PER…" at bounding box center [1478, 270] width 130 height 884
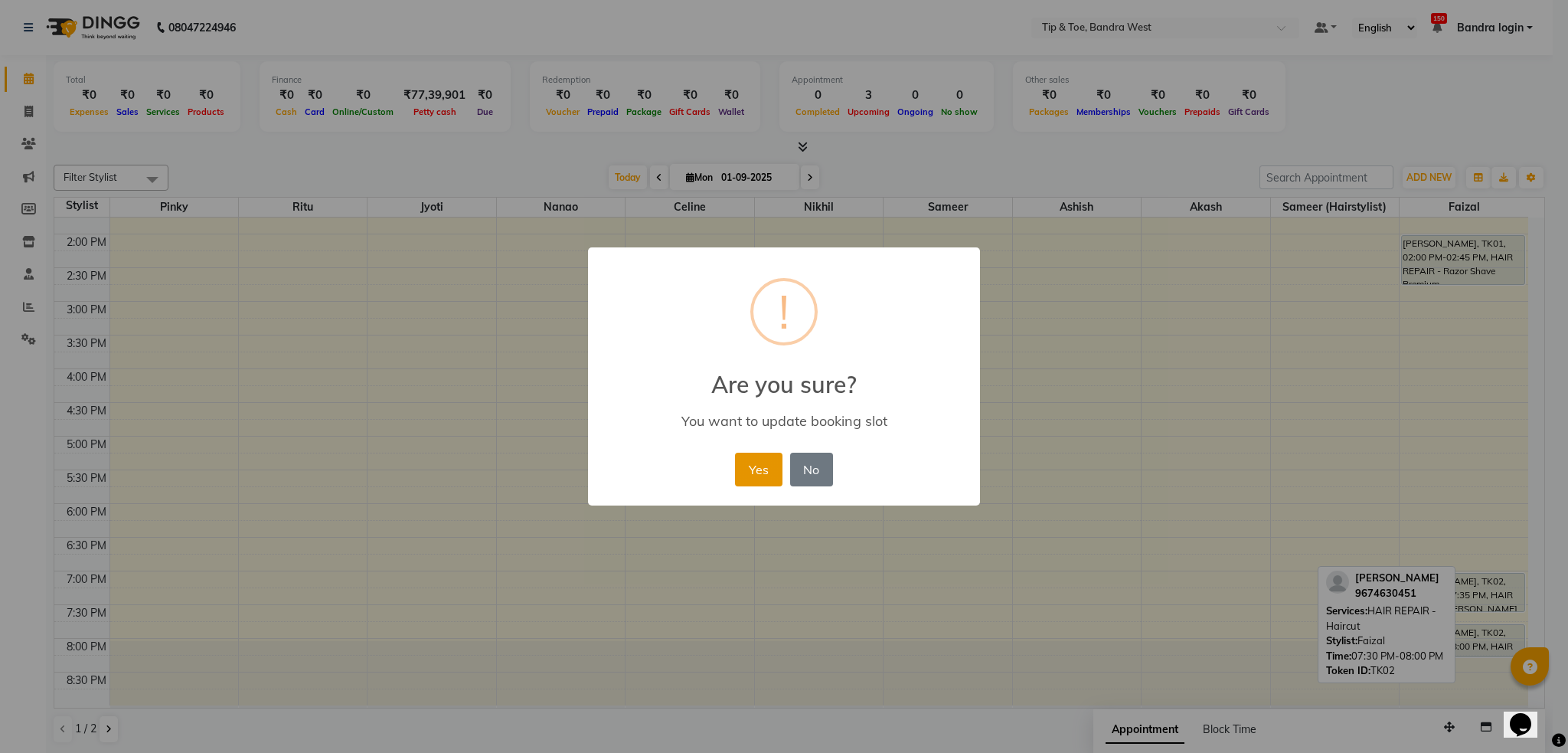
click at [758, 468] on button "Yes" at bounding box center [758, 469] width 47 height 34
